Goal: Information Seeking & Learning: Learn about a topic

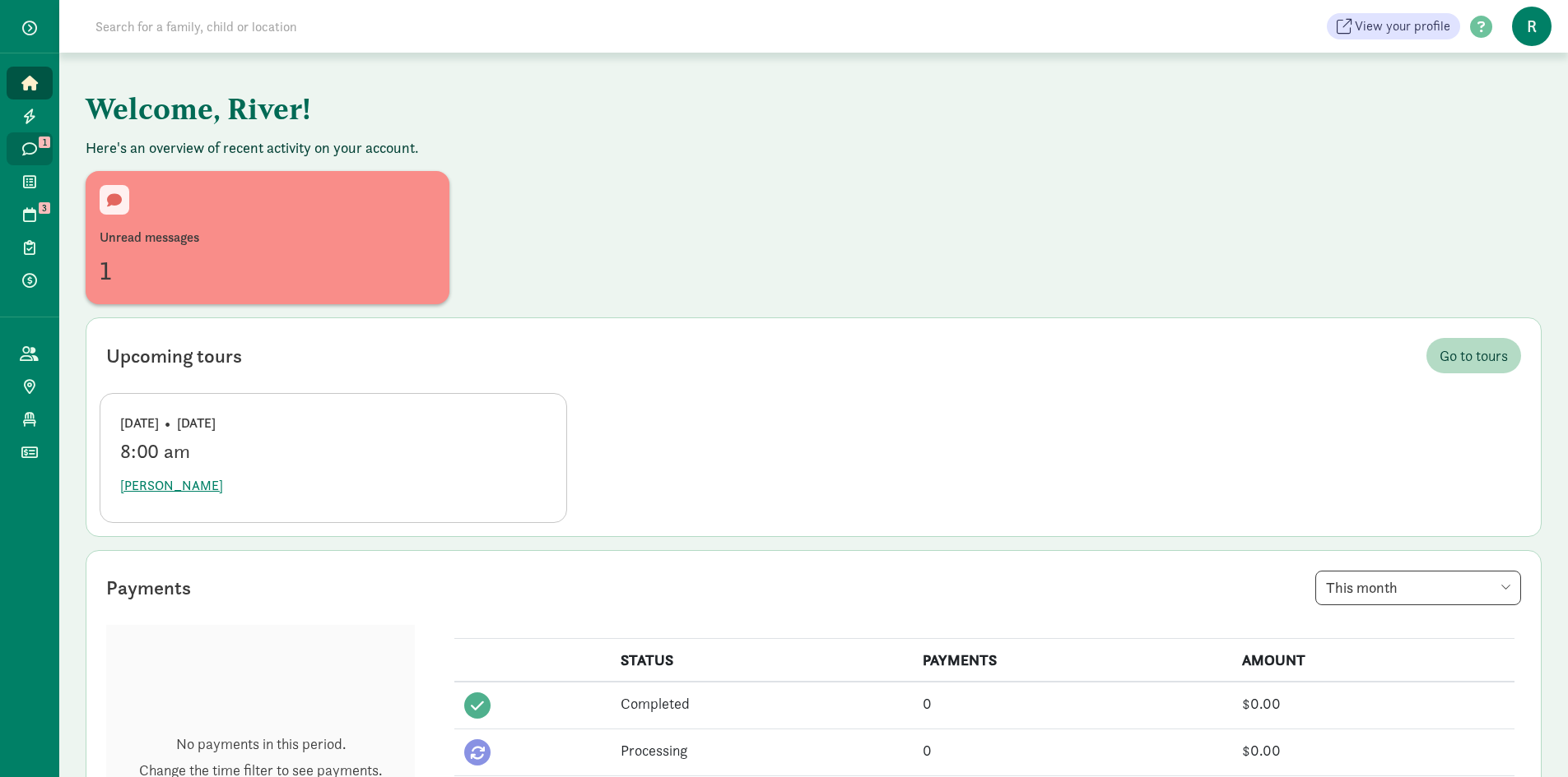
click at [27, 150] on icon at bounding box center [30, 149] width 15 height 15
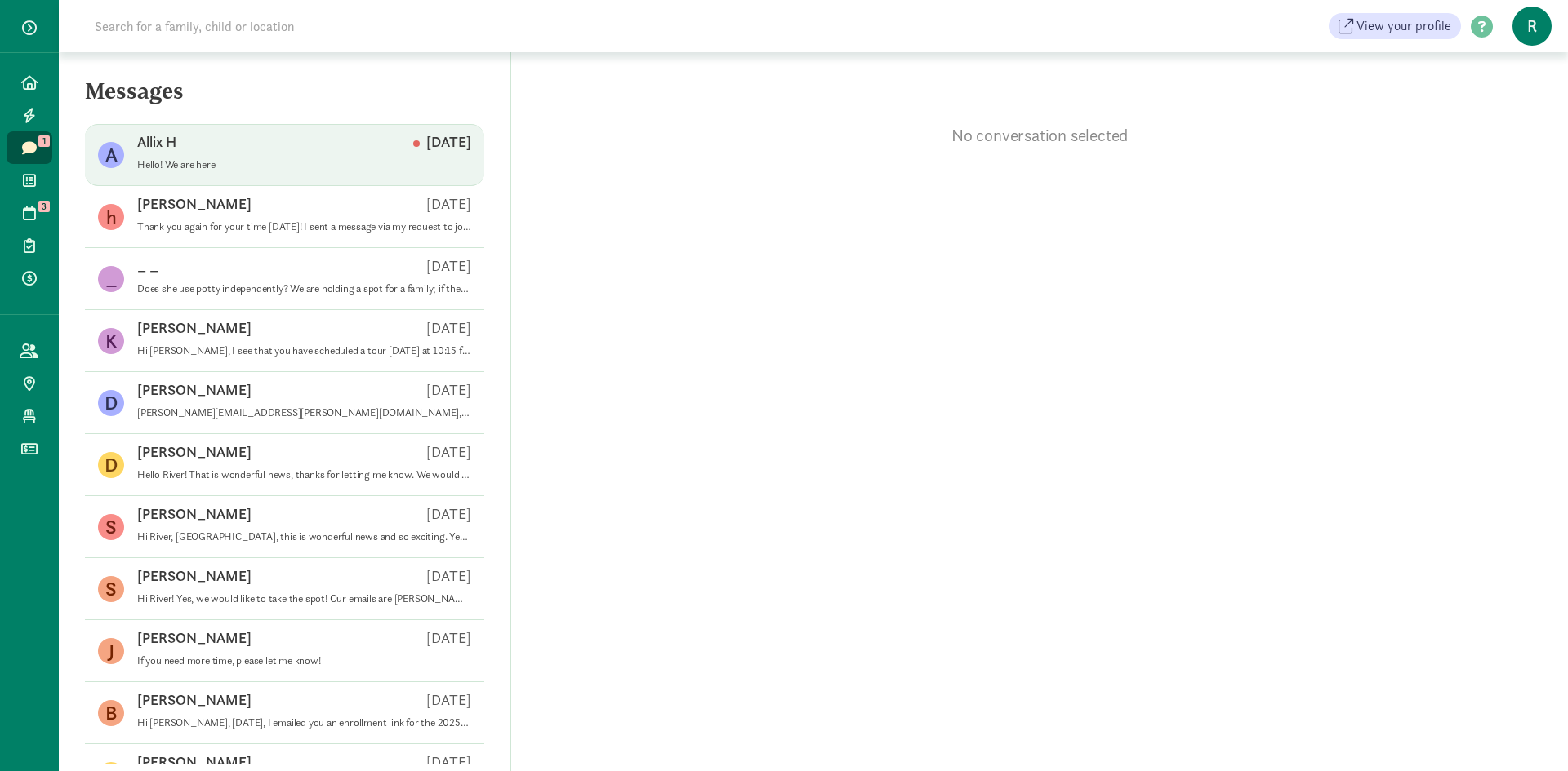
click at [227, 156] on div "Allix H Sep 12" at bounding box center [304, 146] width 334 height 26
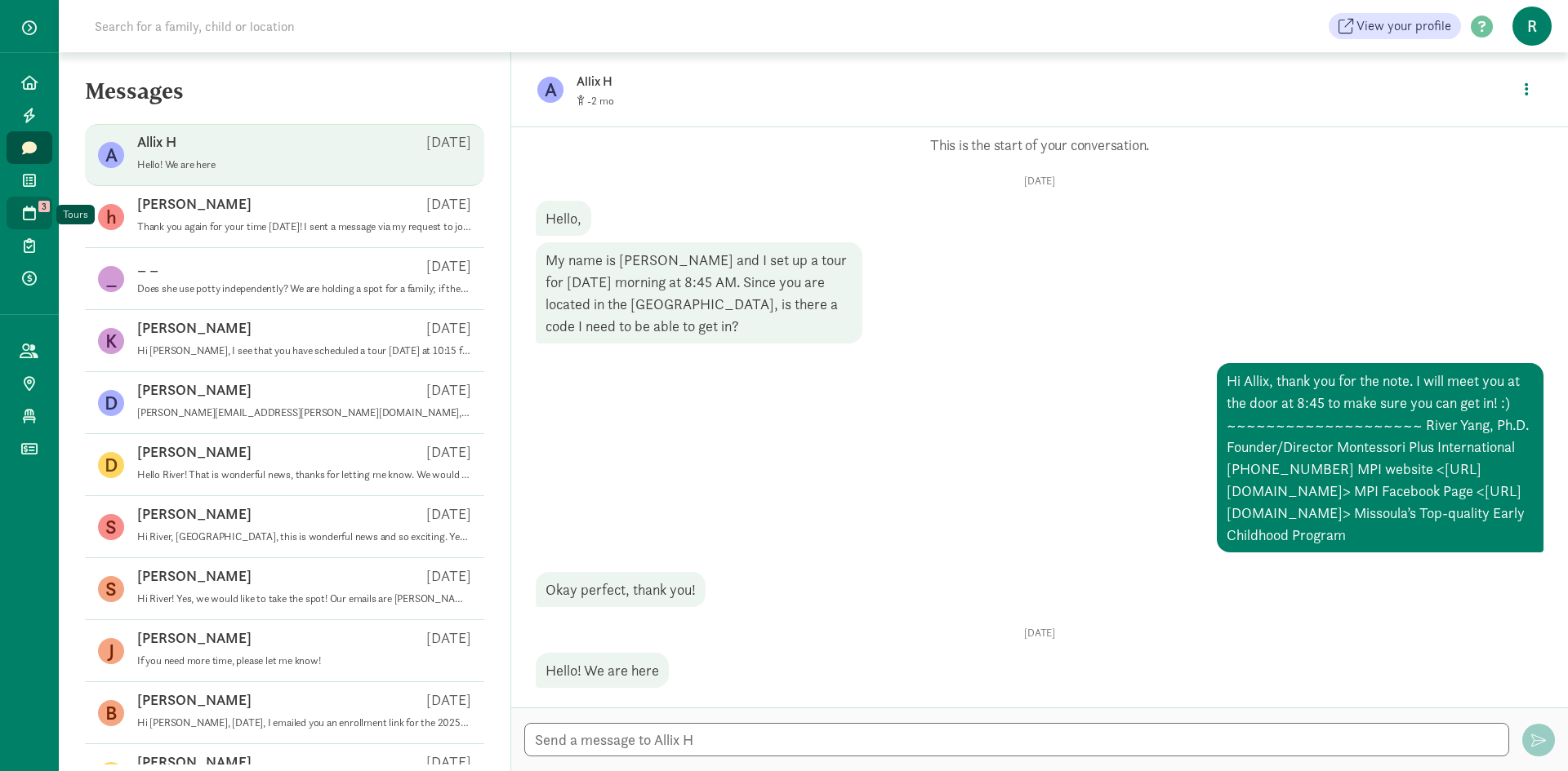
click at [29, 205] on icon at bounding box center [29, 213] width 13 height 15
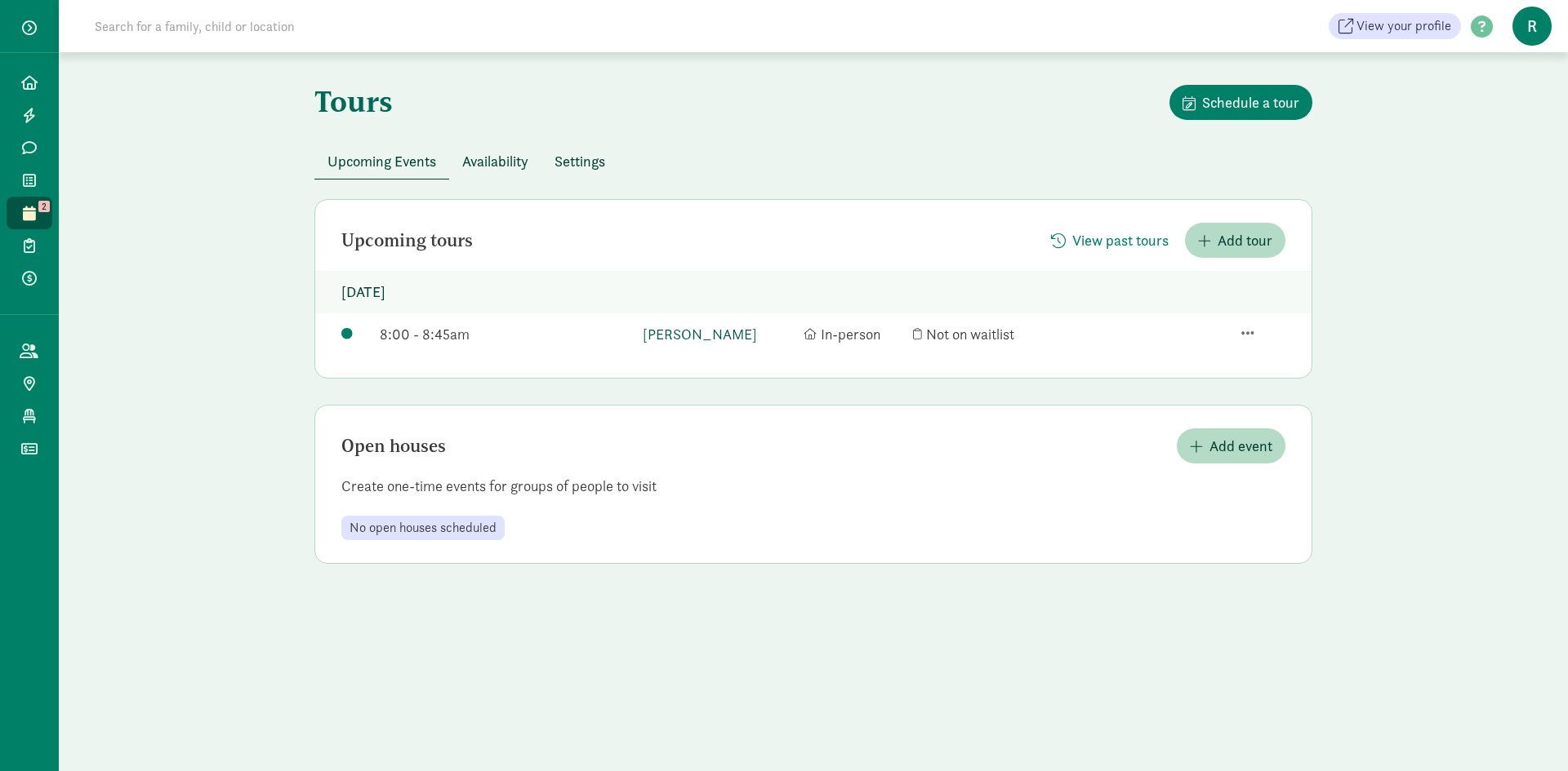
click at [669, 334] on link "[PERSON_NAME]" at bounding box center [719, 334] width 153 height 22
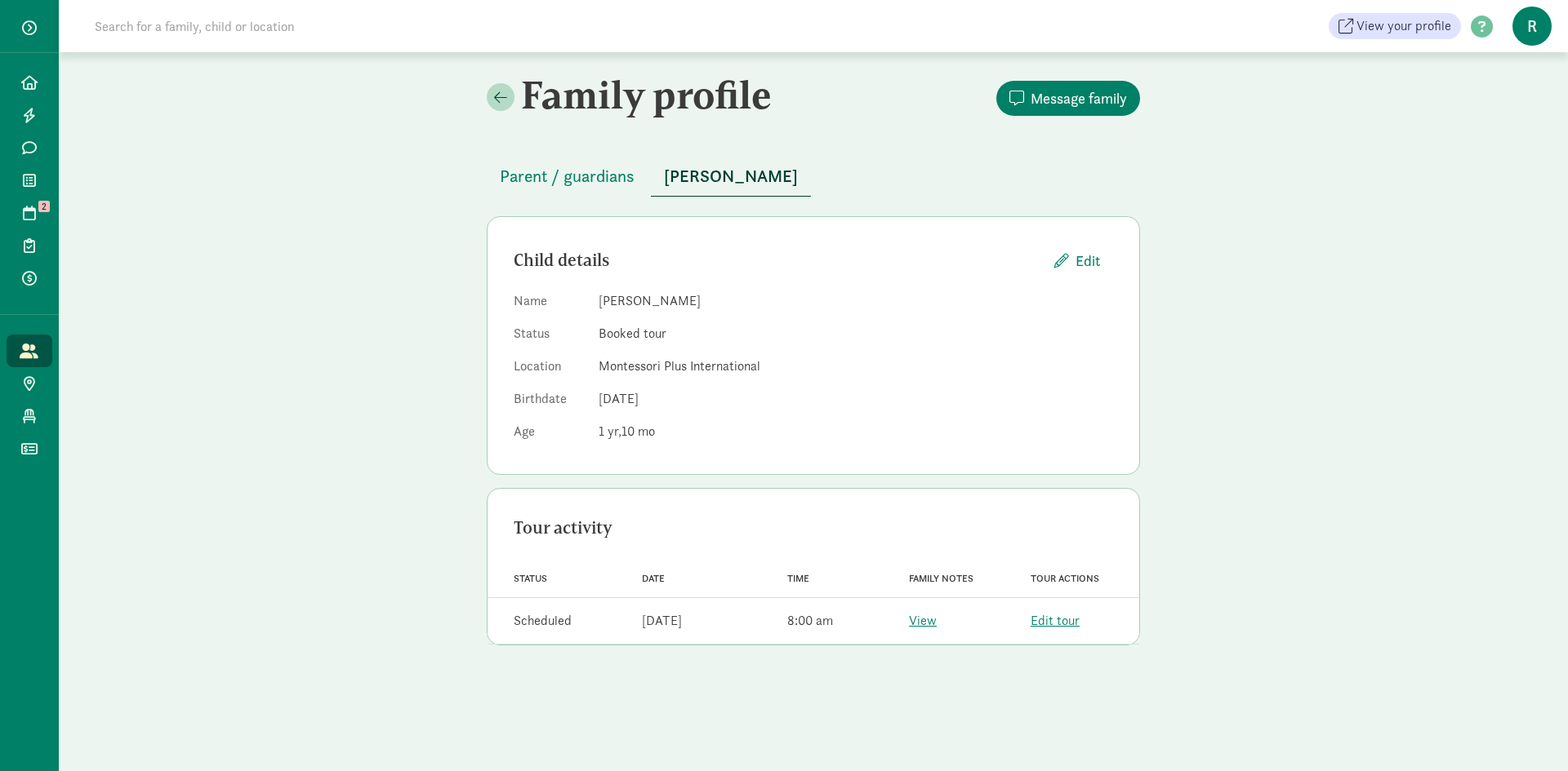
click at [225, 34] on input at bounding box center [314, 25] width 459 height 33
click at [1400, 30] on span "View your profile" at bounding box center [1403, 25] width 94 height 20
